Goal: Task Accomplishment & Management: Manage account settings

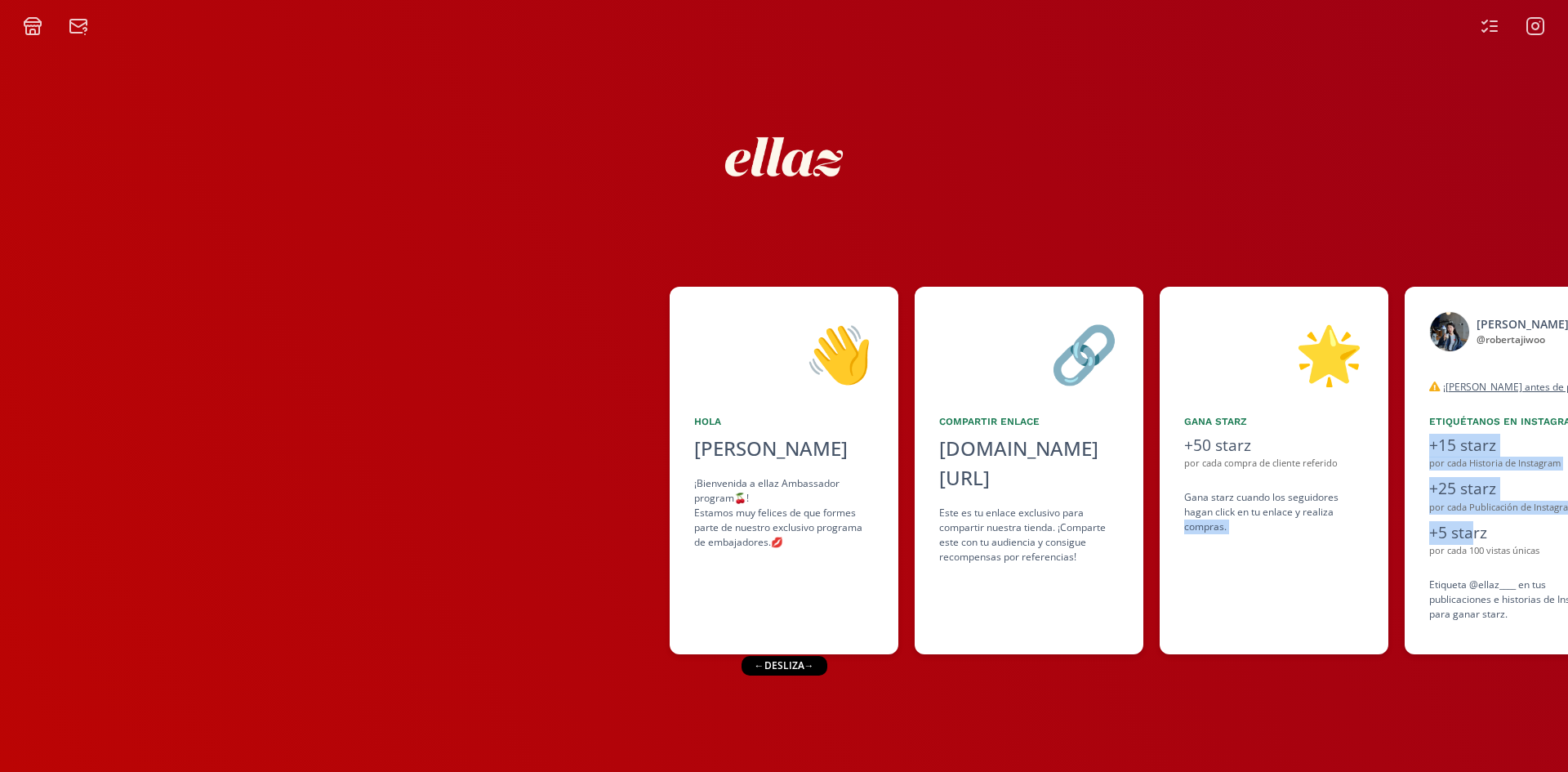
drag, startPoint x: 1470, startPoint y: 530, endPoint x: 1183, endPoint y: 570, distance: 289.8
click at [1183, 570] on div "👋 [PERSON_NAME] [PERSON_NAME] ¡Bienvenida a ellaz Ambassador program🍒! Estamos …" at bounding box center [784, 470] width 1568 height 384
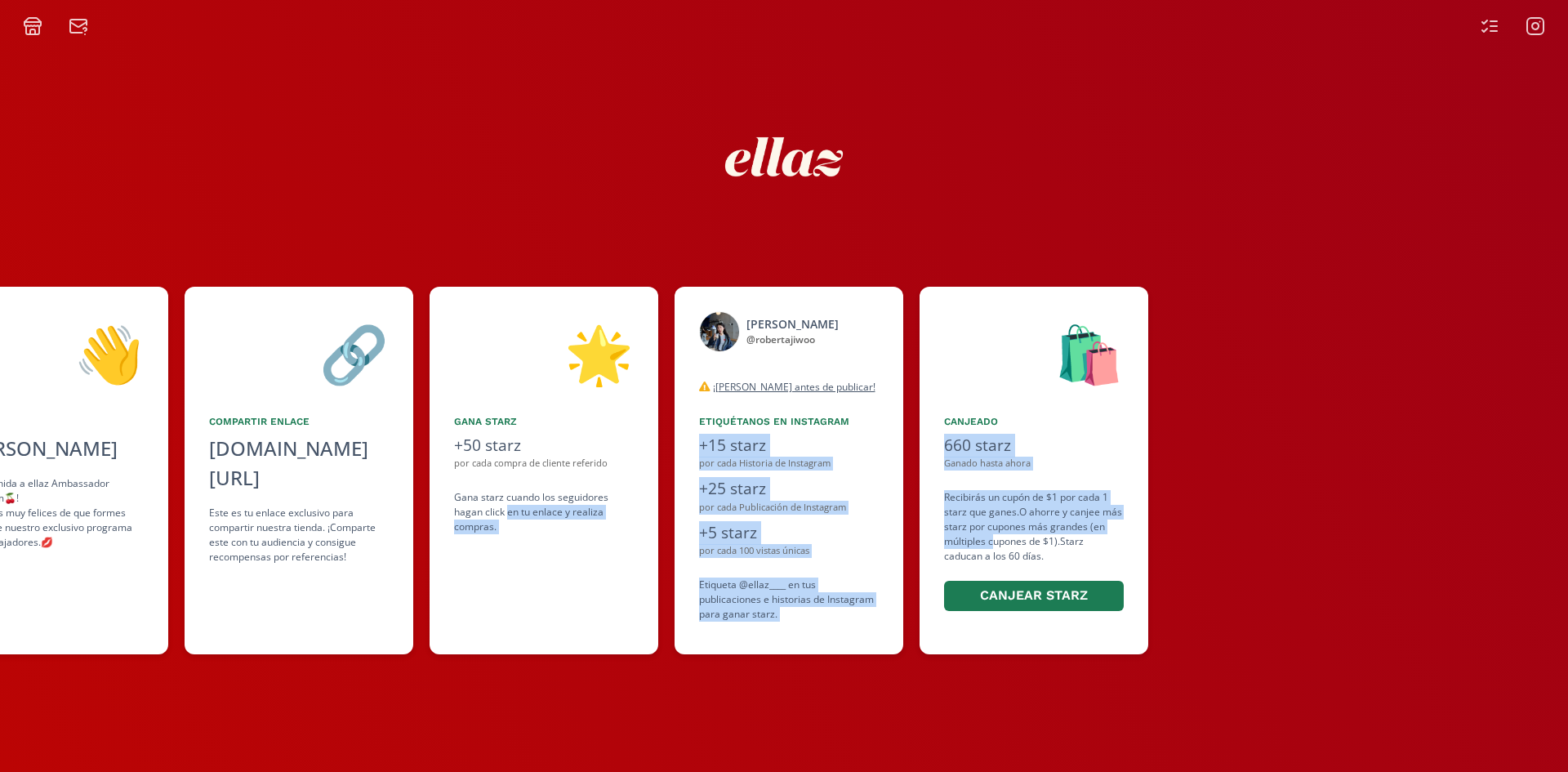
scroll to position [0, 786]
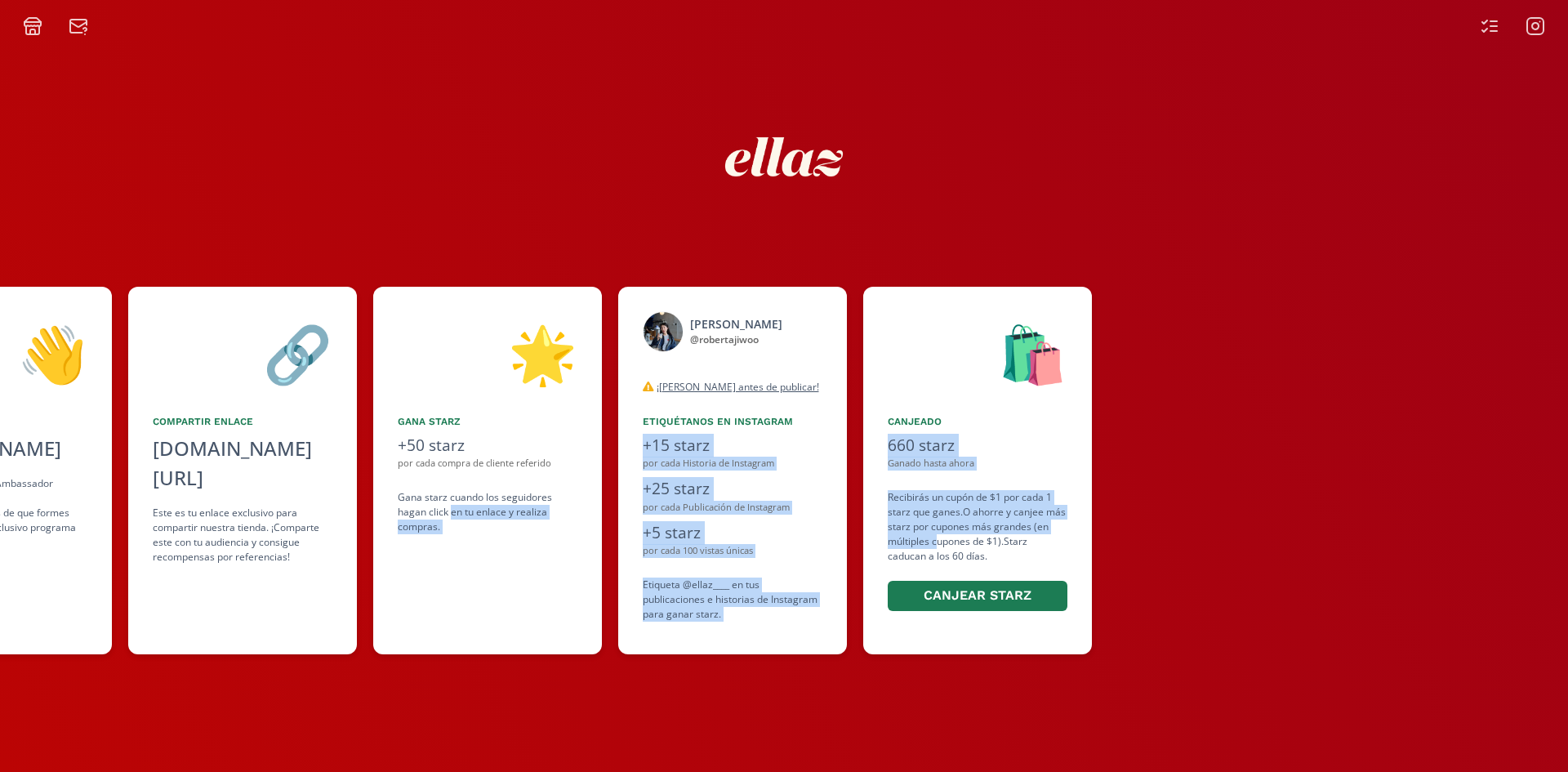
drag, startPoint x: 1240, startPoint y: 506, endPoint x: 934, endPoint y: 544, distance: 308.4
click at [934, 544] on div "👋 [PERSON_NAME] [PERSON_NAME] ¡Bienvenida a ellaz Ambassador program🍒! Estamos …" at bounding box center [784, 470] width 1568 height 384
click at [1535, 23] on icon at bounding box center [1535, 27] width 7 height 7
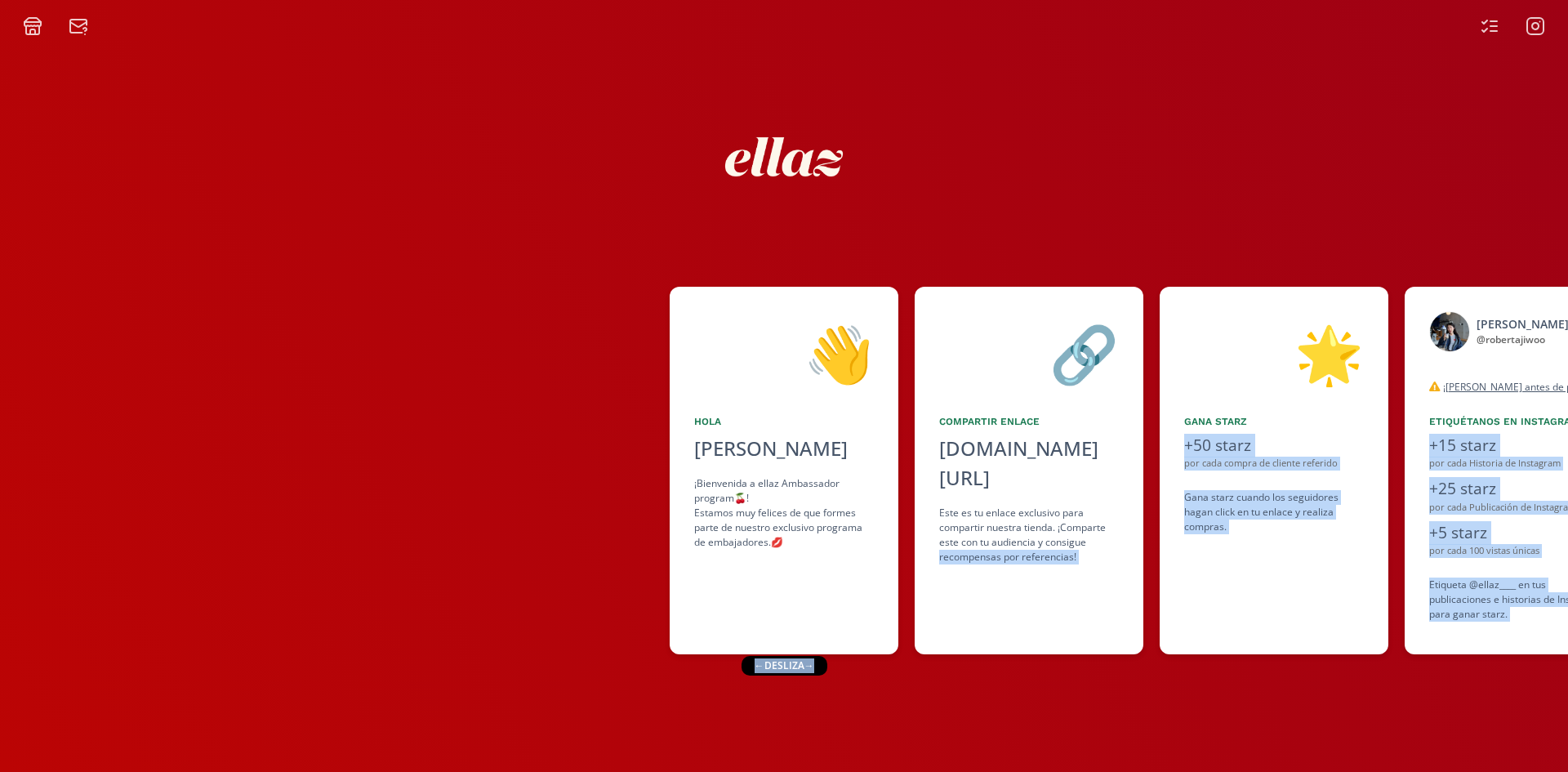
drag, startPoint x: 804, startPoint y: 663, endPoint x: 1382, endPoint y: 517, distance: 596.2
click at [949, 682] on div "👋 [PERSON_NAME] [PERSON_NAME] ¡Bienvenida a ellaz Ambassador program🍒! Estamos …" at bounding box center [784, 404] width 1568 height 736
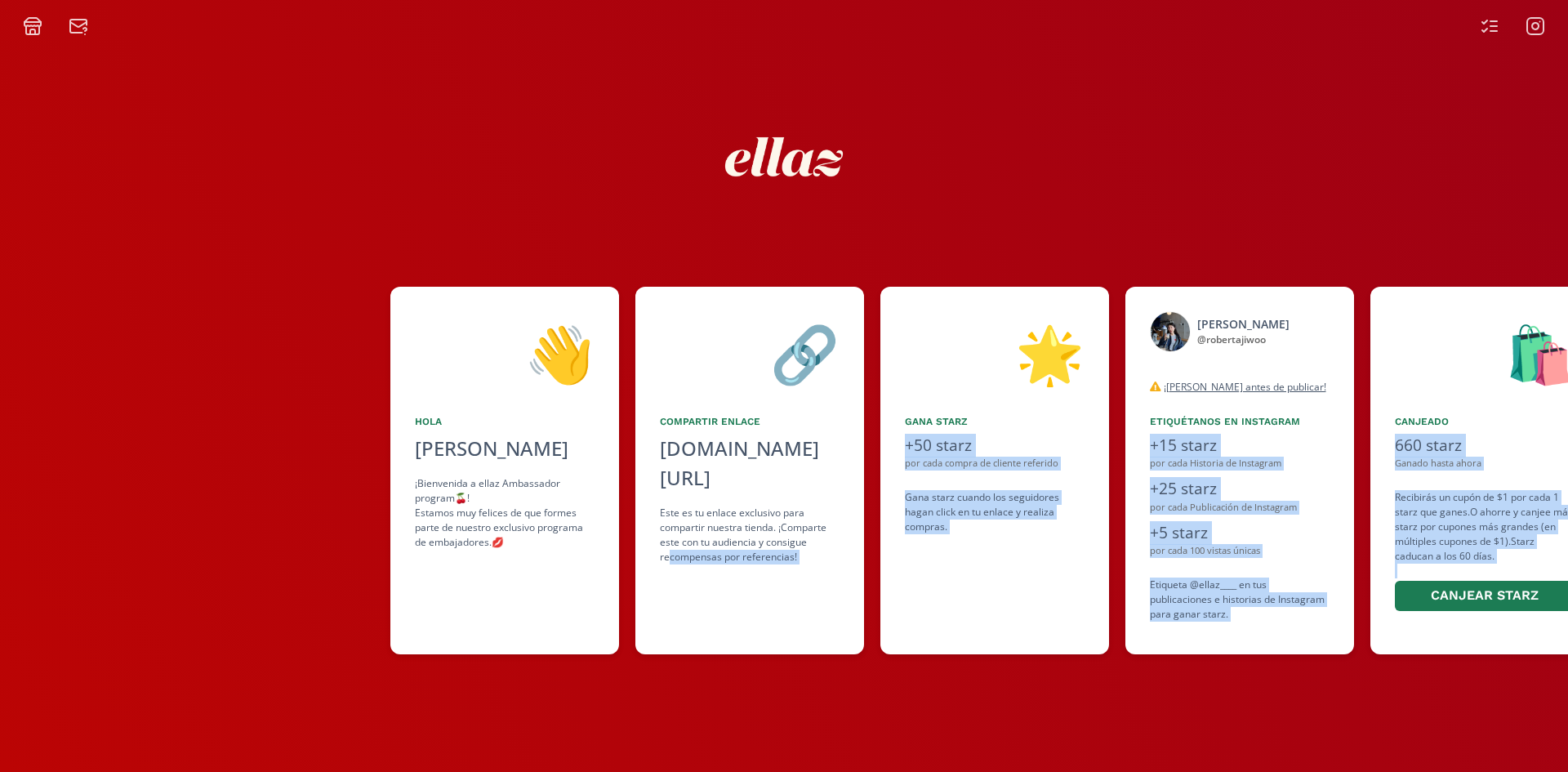
click at [1445, 730] on div "👋 [PERSON_NAME] [PERSON_NAME] ¡Bienvenida a ellaz Ambassador program🍒! Estamos …" at bounding box center [784, 404] width 1568 height 736
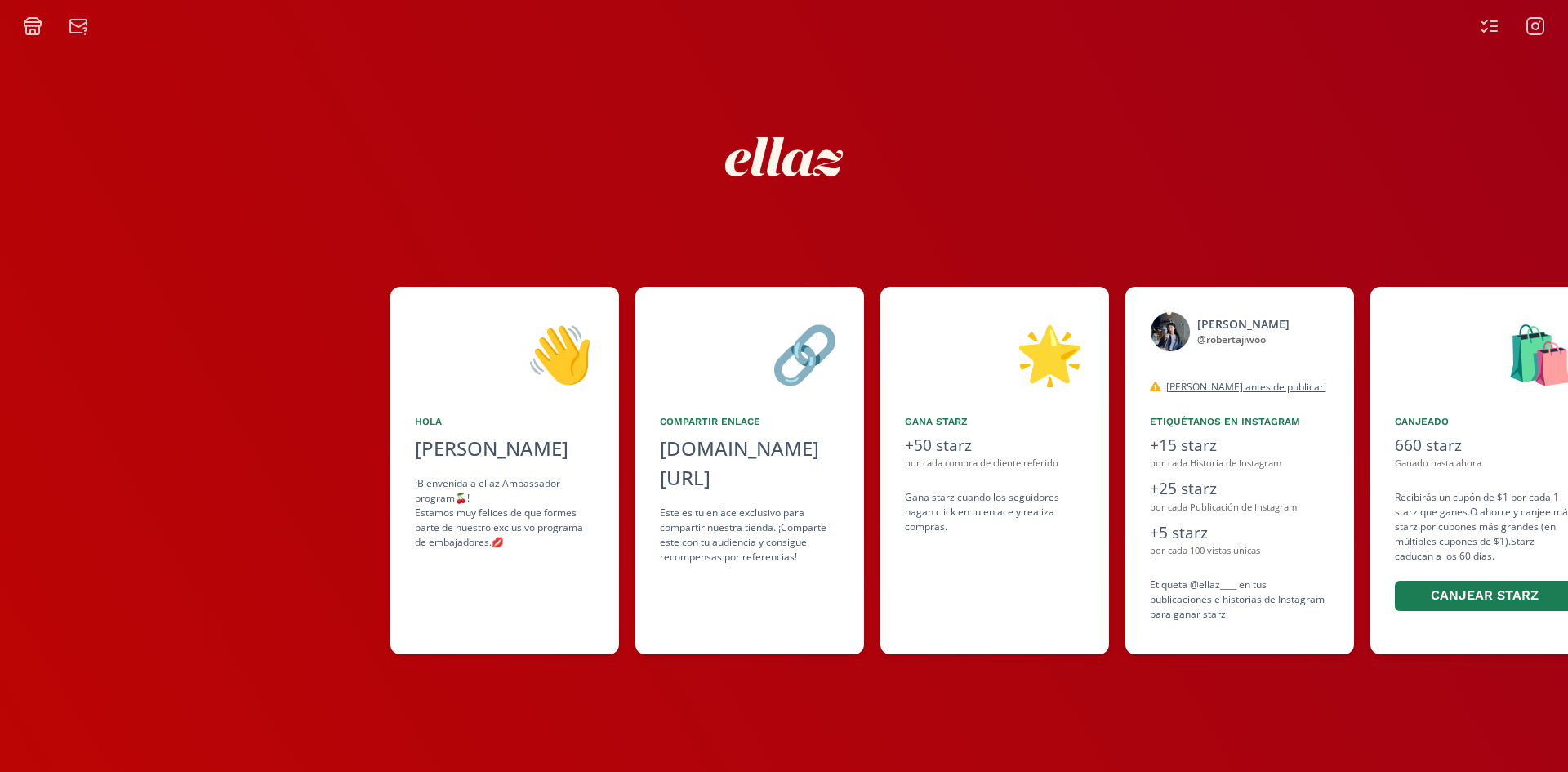
drag, startPoint x: 1490, startPoint y: 566, endPoint x: 1427, endPoint y: 576, distance: 63.8
click at [1427, 576] on div "Recibirás un cupón de $1 por cada 1 starz que ganes. O ahorre y canjee más star…" at bounding box center [1485, 552] width 180 height 123
drag, startPoint x: 1499, startPoint y: 443, endPoint x: 1387, endPoint y: 464, distance: 114.0
click at [1390, 467] on div "🛍️ Canjeado 660 starz Ganado hasta ahora Recibirás un cupón de $1 por cada 1 st…" at bounding box center [1484, 470] width 229 height 368
click at [1380, 229] on div "👋 [PERSON_NAME] [PERSON_NAME] ¡Bienvenida a ellaz Ambassador program🍒! Estamos …" at bounding box center [784, 404] width 1568 height 736
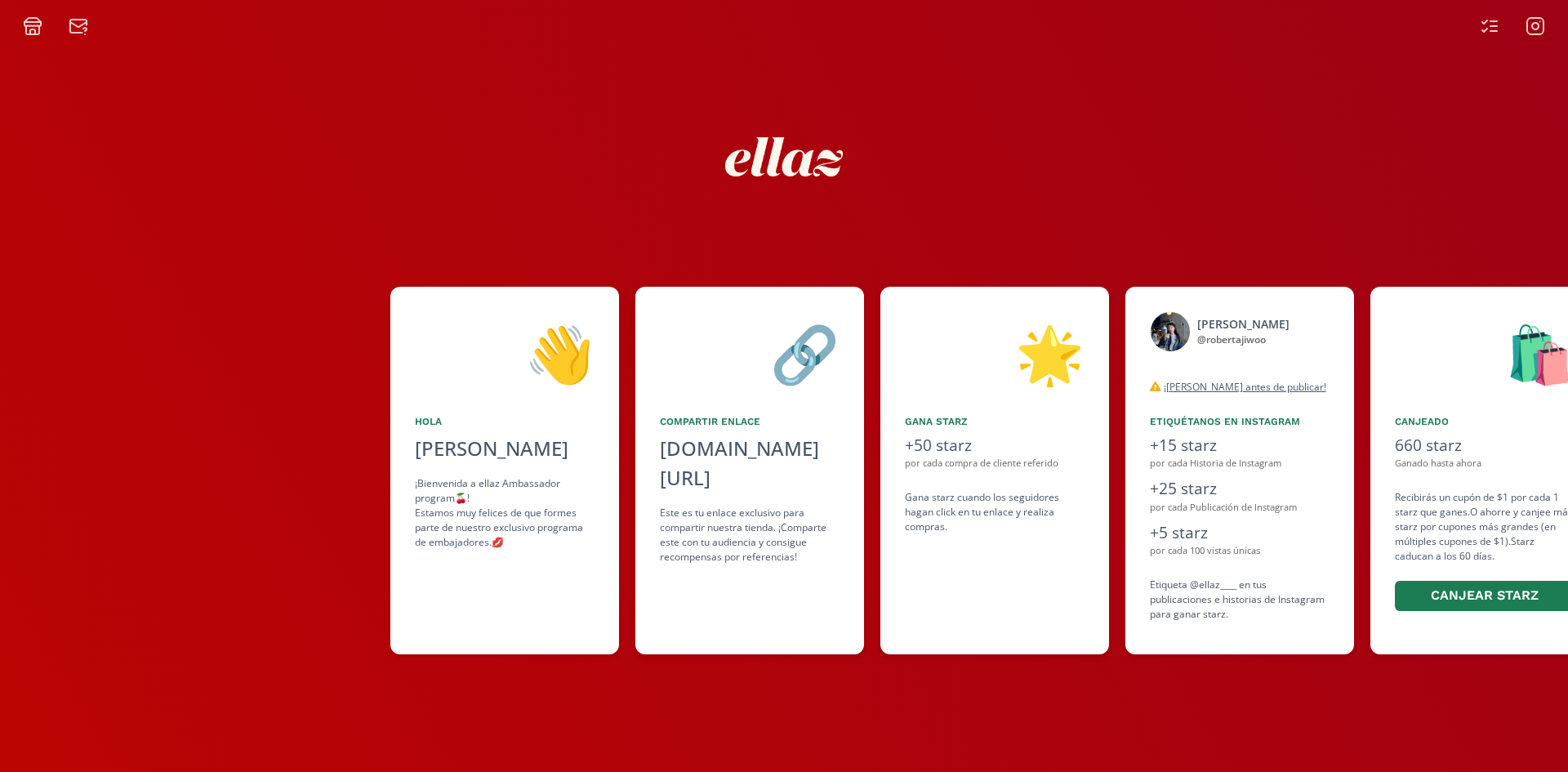
click at [1545, 18] on icon at bounding box center [1535, 26] width 20 height 20
